Goal: Task Accomplishment & Management: Manage account settings

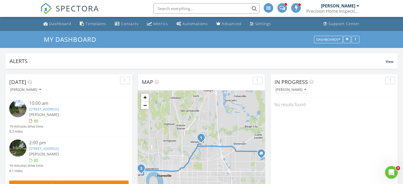
click at [180, 9] on input "text" at bounding box center [206, 8] width 106 height 11
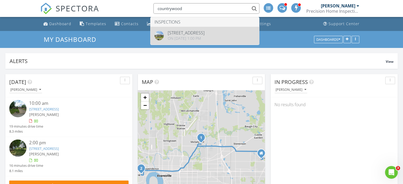
type input "countrywood"
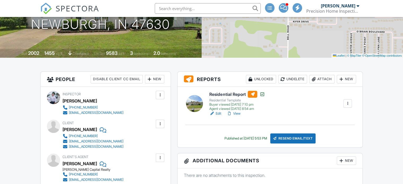
scroll to position [127, 0]
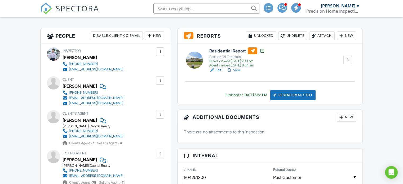
click at [226, 50] on h6 "Residential Report" at bounding box center [236, 50] width 55 height 7
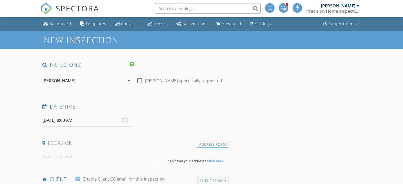
type input "[PERSON_NAME]"
type input "[EMAIL_ADDRESS][DOMAIN_NAME]"
type input "[PHONE_NUMBER]"
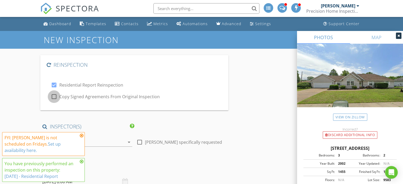
click at [53, 97] on div at bounding box center [54, 96] width 9 height 9
checkbox input "true"
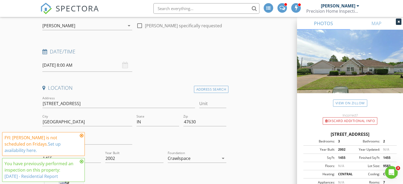
scroll to position [121, 0]
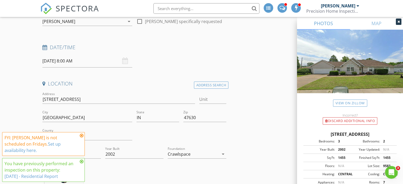
click at [69, 61] on input "08/29/2025 8:00 AM" at bounding box center [87, 61] width 90 height 13
click at [80, 138] on icon at bounding box center [82, 135] width 4 height 4
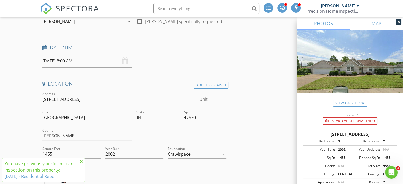
click at [81, 162] on icon at bounding box center [82, 161] width 4 height 4
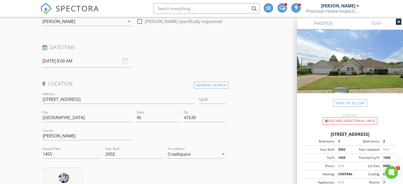
click at [64, 63] on input "08/29/2025 8:00 AM" at bounding box center [87, 61] width 90 height 13
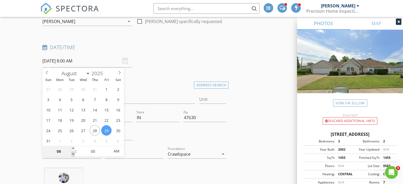
type input "07"
type input "08/29/2025 7:00 AM"
click at [72, 153] on span at bounding box center [73, 153] width 4 height 5
type input "06"
click at [72, 153] on span at bounding box center [73, 153] width 4 height 5
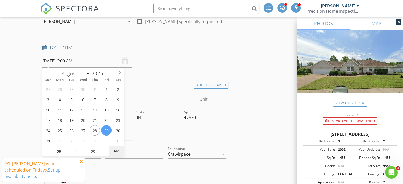
type input "[DATE] 6:00 PM"
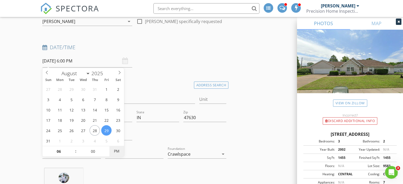
click at [120, 150] on span "PM" at bounding box center [116, 151] width 15 height 11
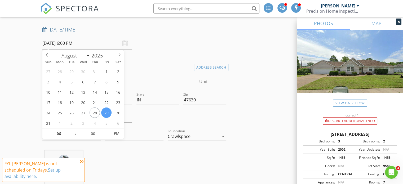
scroll to position [151, 0]
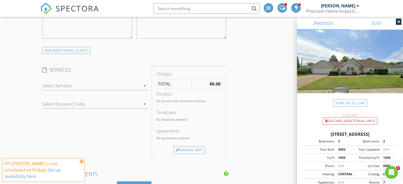
scroll to position [426, 0]
click at [130, 84] on div at bounding box center [91, 84] width 98 height 8
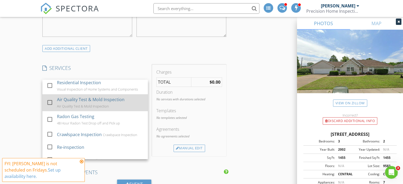
scroll to position [42, 0]
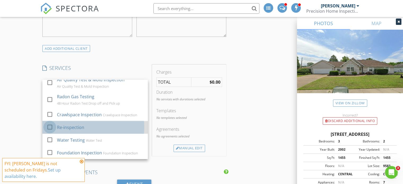
click at [50, 126] on div at bounding box center [49, 126] width 9 height 9
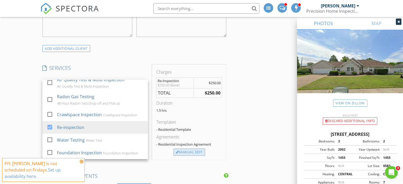
click at [181, 150] on div "Manual Edit" at bounding box center [189, 152] width 32 height 7
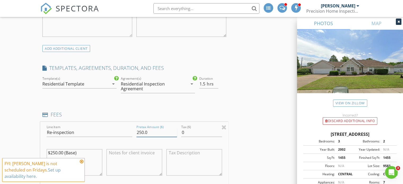
click at [143, 132] on input "250.0" at bounding box center [156, 132] width 41 height 9
type input "225.0"
click at [188, 132] on input "0" at bounding box center [201, 132] width 41 height 9
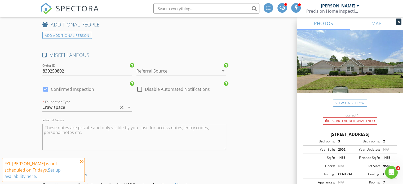
scroll to position [1063, 0]
click at [67, 68] on input "830250802" at bounding box center [87, 71] width 90 height 9
click at [49, 68] on input "830251800" at bounding box center [87, 71] width 90 height 9
type input "829251800"
click at [154, 68] on div at bounding box center [173, 71] width 75 height 8
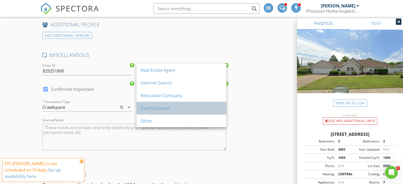
click at [154, 108] on div "Past Customer" at bounding box center [181, 108] width 81 height 6
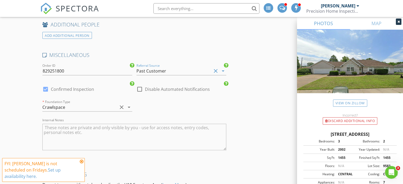
click at [168, 68] on div "Past Customer" at bounding box center [173, 71] width 75 height 8
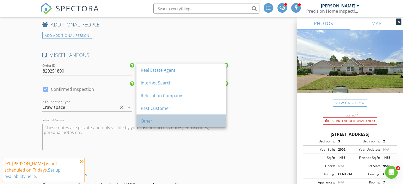
click at [149, 120] on div "Other" at bounding box center [181, 121] width 81 height 6
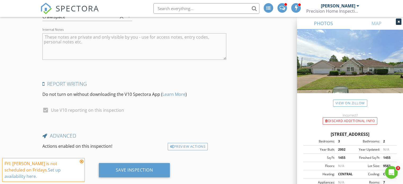
scroll to position [1161, 0]
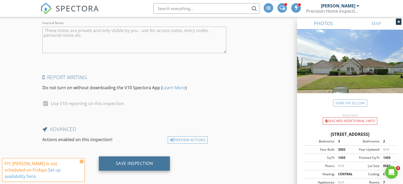
click at [154, 159] on div "Save Inspection" at bounding box center [134, 163] width 71 height 14
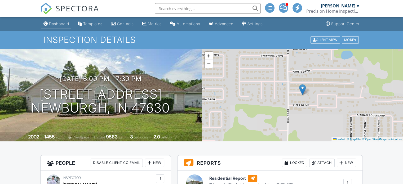
click at [57, 23] on div "Dashboard" at bounding box center [59, 23] width 20 height 5
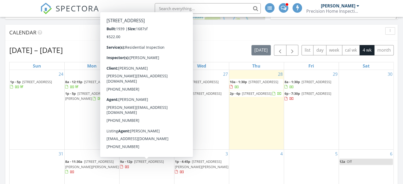
scroll to position [208, 0]
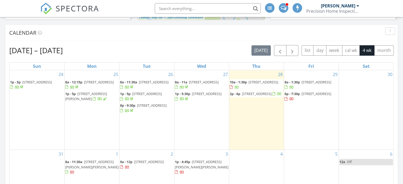
click at [309, 96] on span "[STREET_ADDRESS]" at bounding box center [316, 93] width 30 height 5
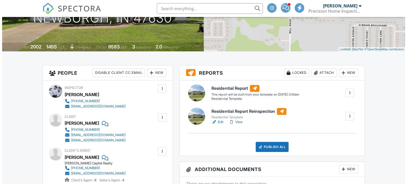
scroll to position [91, 0]
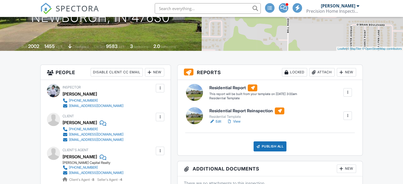
click at [347, 91] on div at bounding box center [347, 92] width 5 height 5
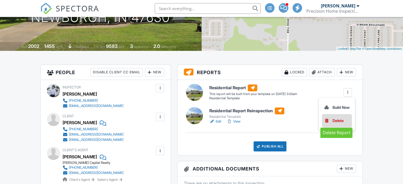
click at [335, 120] on div "Delete" at bounding box center [337, 121] width 11 height 6
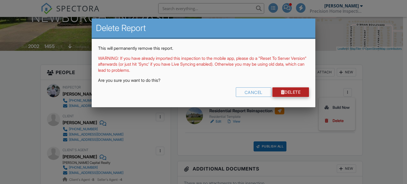
click at [281, 92] on div at bounding box center [283, 92] width 4 height 4
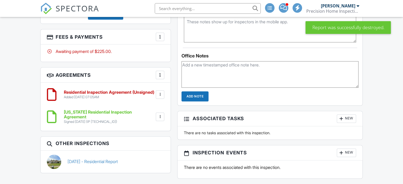
click at [160, 95] on div at bounding box center [159, 94] width 5 height 5
click at [145, 134] on li "Delete" at bounding box center [146, 135] width 30 height 13
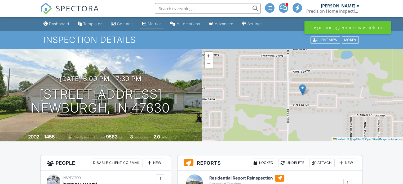
click at [159, 24] on div "Metrics" at bounding box center [155, 23] width 14 height 5
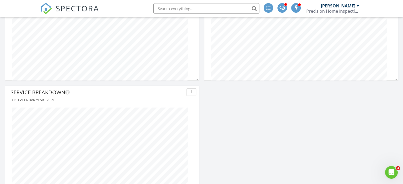
scroll to position [2, 3]
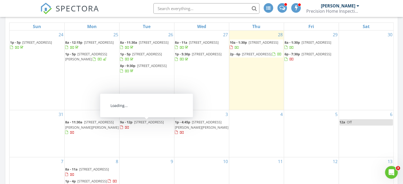
scroll to position [247, 0]
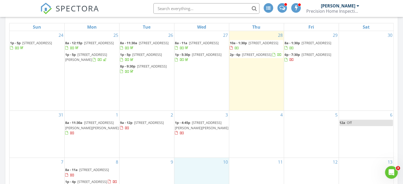
click at [205, 158] on div "10" at bounding box center [201, 183] width 55 height 50
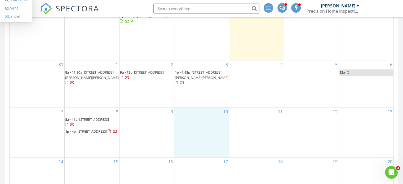
scroll to position [298, 0]
